Goal: Task Accomplishment & Management: Use online tool/utility

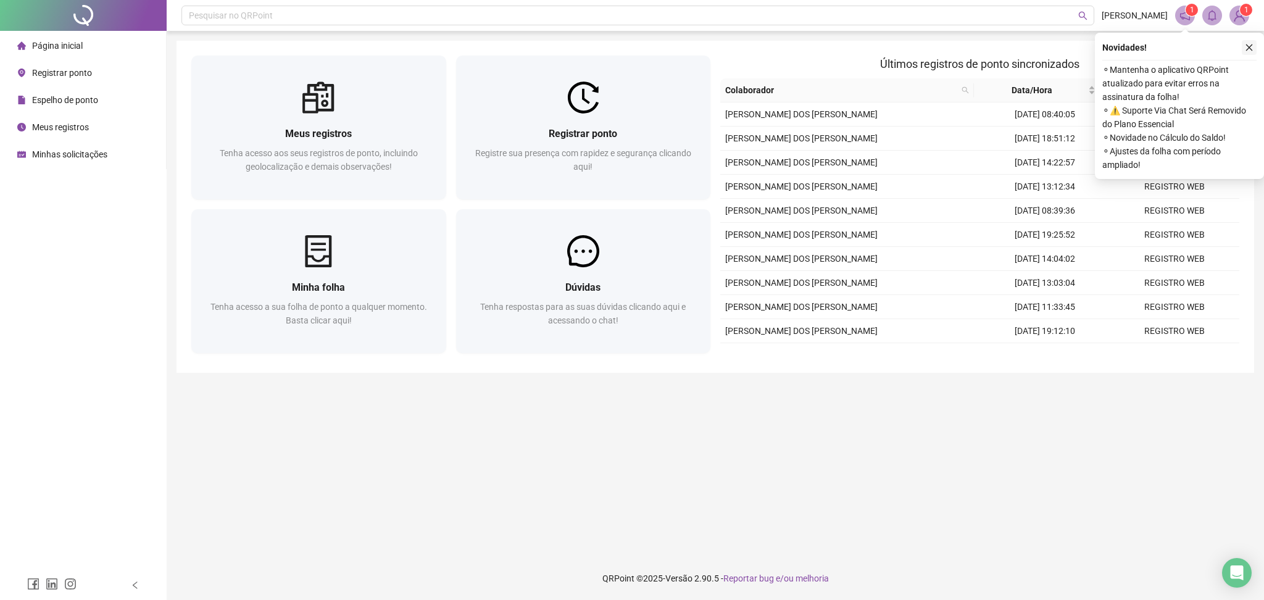
click at [1248, 46] on icon "close" at bounding box center [1249, 47] width 7 height 7
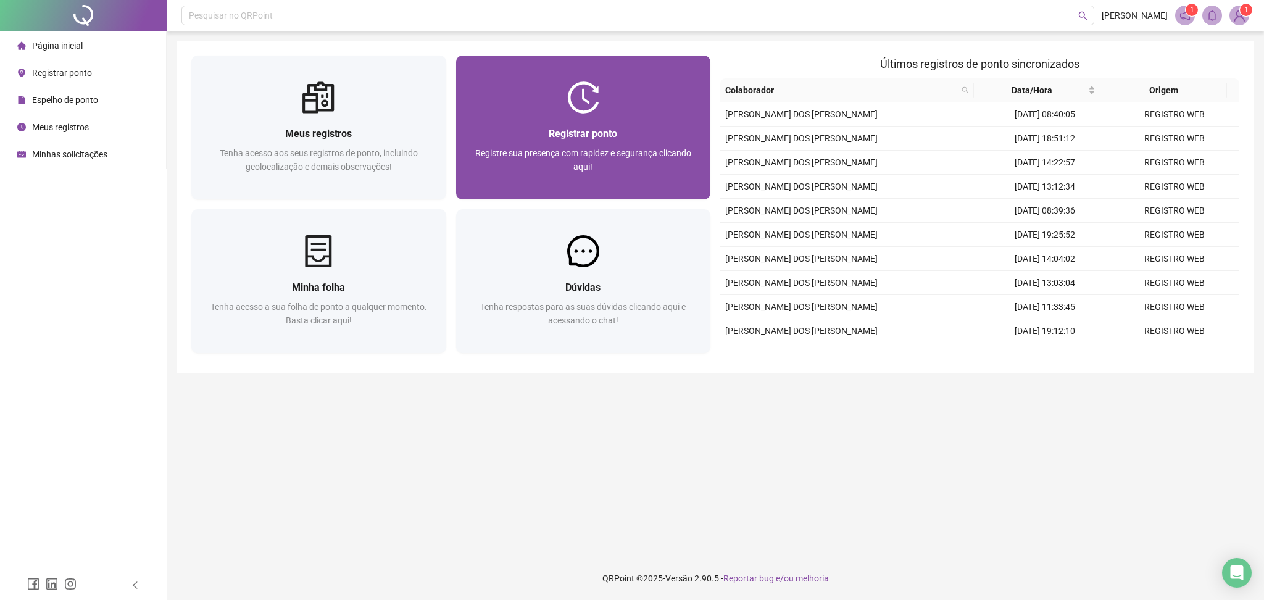
click at [551, 130] on span "Registrar ponto" at bounding box center [583, 134] width 69 height 12
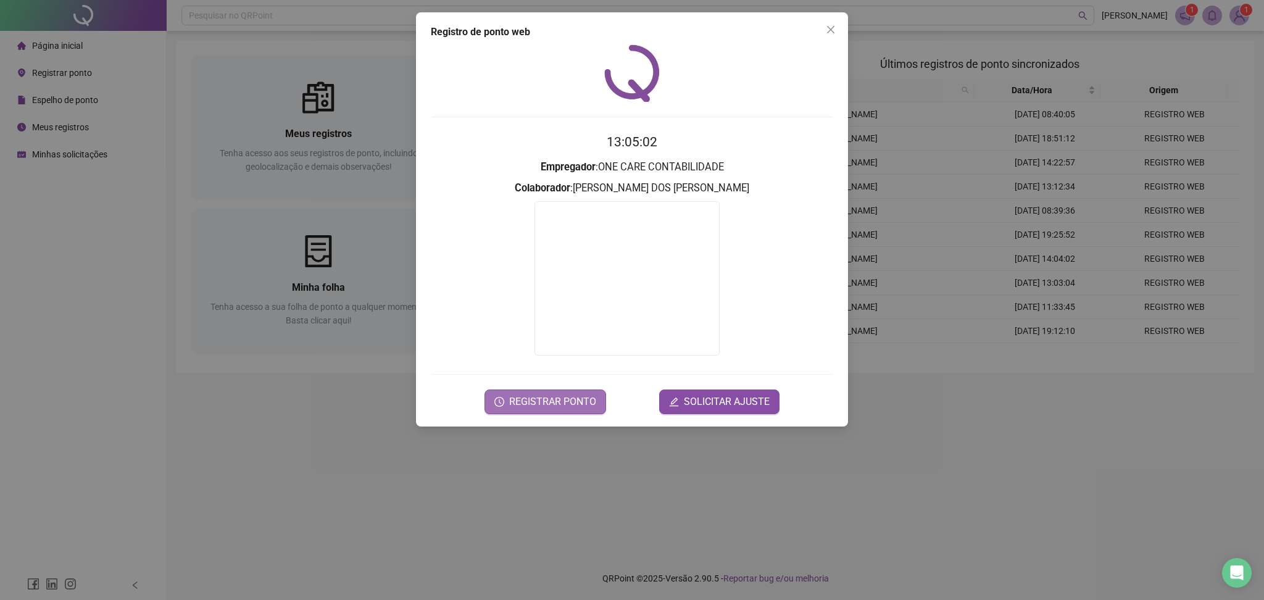
click at [545, 398] on span "REGISTRAR PONTO" at bounding box center [552, 401] width 87 height 15
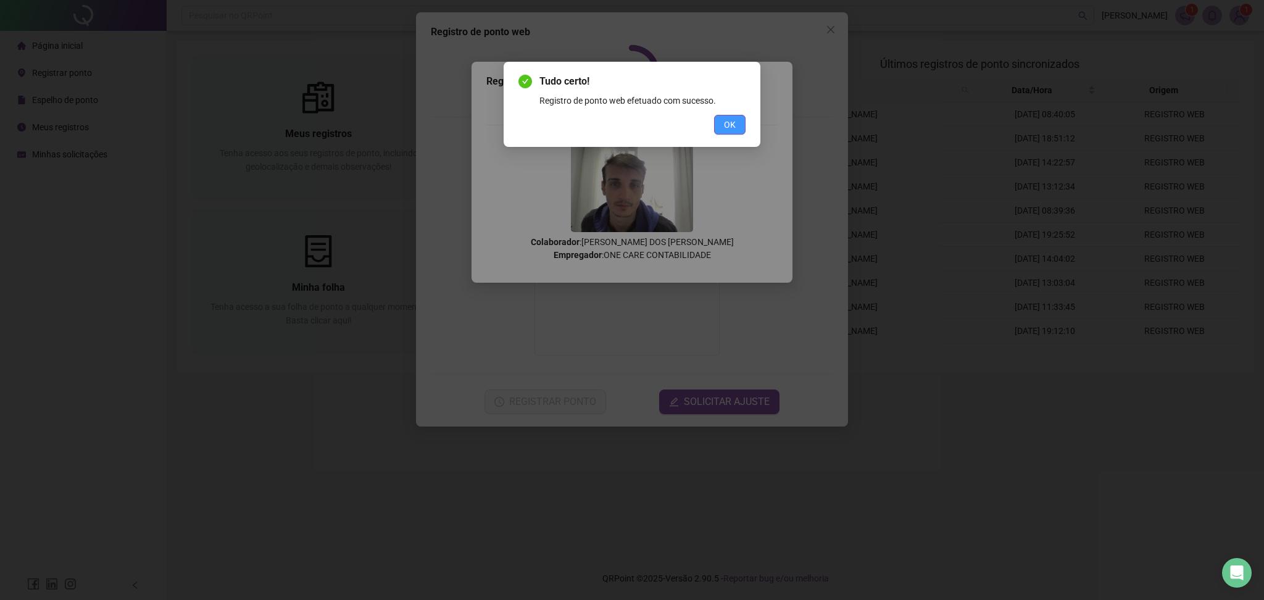
click at [718, 129] on button "OK" at bounding box center [729, 125] width 31 height 20
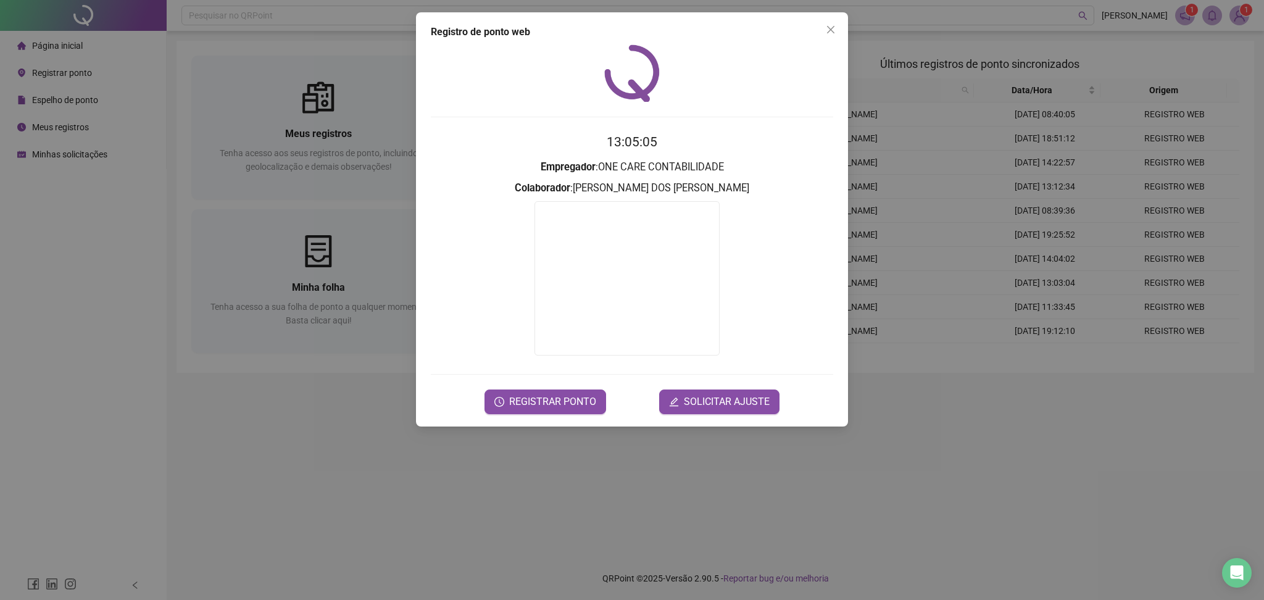
click at [820, 25] on div "Registro de ponto web" at bounding box center [632, 32] width 402 height 15
click at [826, 36] on button "Close" at bounding box center [831, 30] width 20 height 20
